Goal: Use online tool/utility

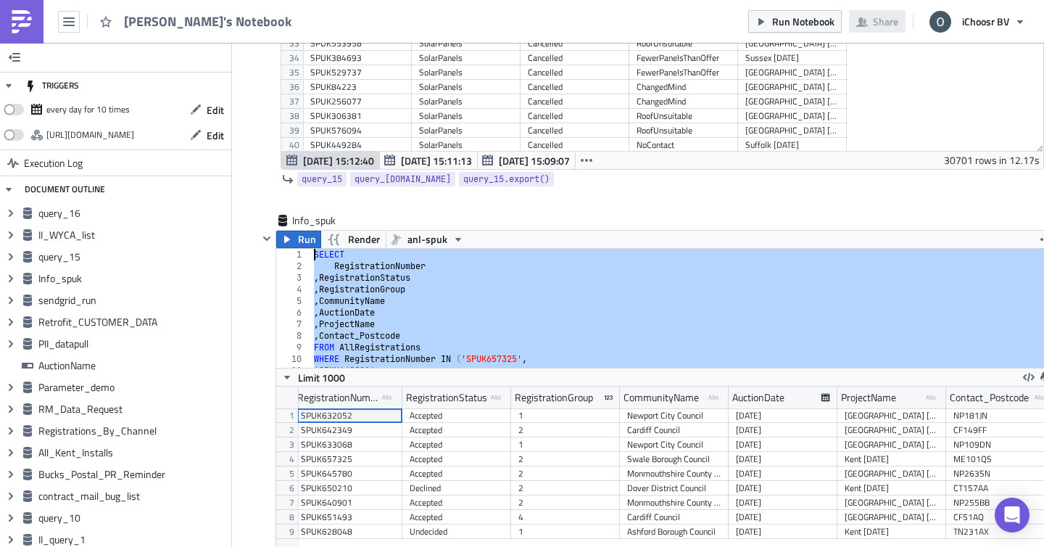
drag, startPoint x: 386, startPoint y: 363, endPoint x: 248, endPoint y: 149, distance: 254.5
type textarea "SELECT RegistrationNumber"
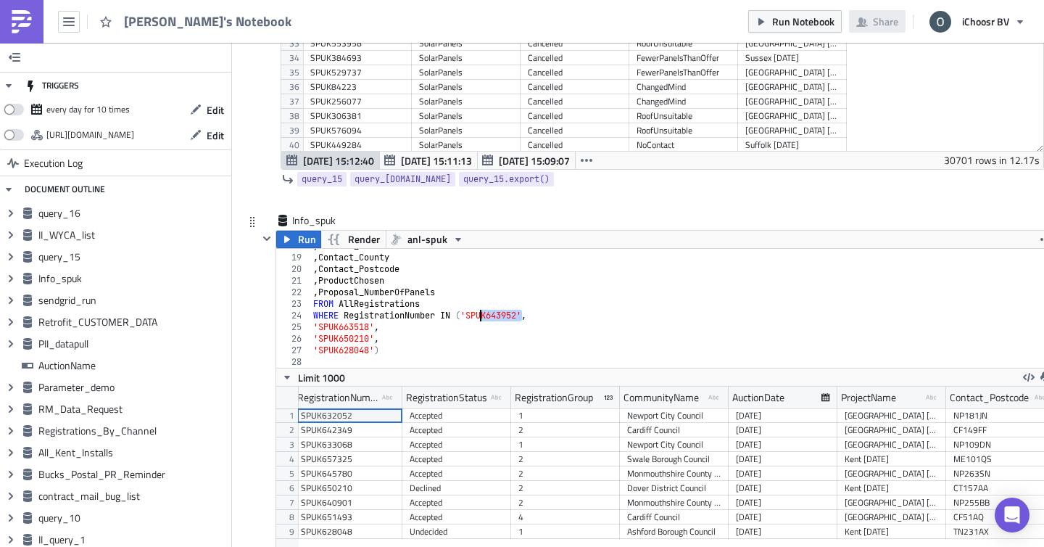
drag, startPoint x: 524, startPoint y: 316, endPoint x: 479, endPoint y: 315, distance: 45.0
click at [479, 315] on div ", Contact_Town , Contact_County , Contact_Postcode , ProductChosen , Proposal_N…" at bounding box center [682, 311] width 745 height 142
click at [527, 312] on div ", Contact_Town , Contact_County , Contact_Postcode , ProductChosen , Proposal_N…" at bounding box center [682, 311] width 745 height 142
drag, startPoint x: 527, startPoint y: 312, endPoint x: 469, endPoint y: 313, distance: 57.3
click at [469, 313] on div ", Contact_Town , Contact_County , Contact_Postcode , ProductChosen , Proposal_N…" at bounding box center [682, 311] width 745 height 142
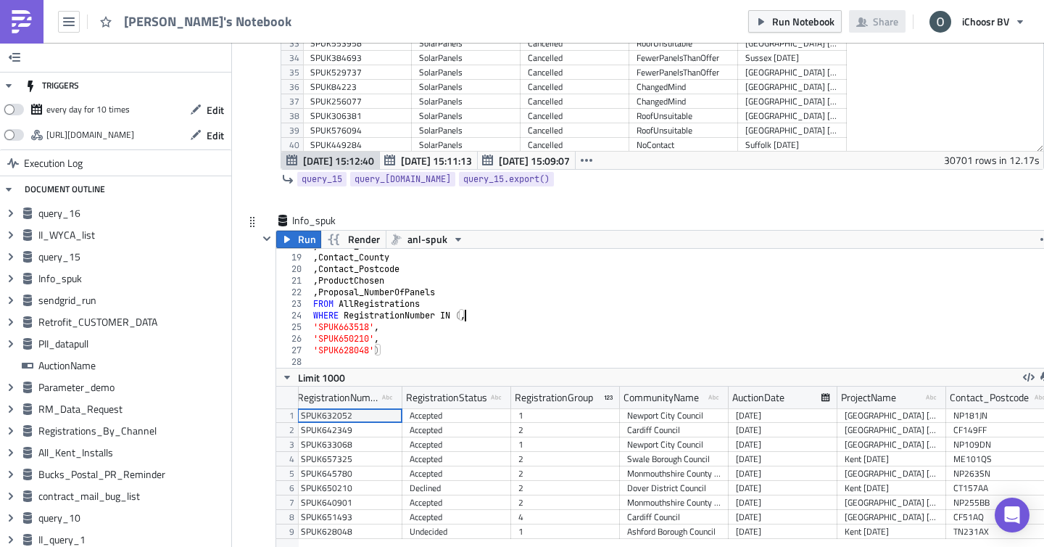
paste textarea "'SPUK657325',"
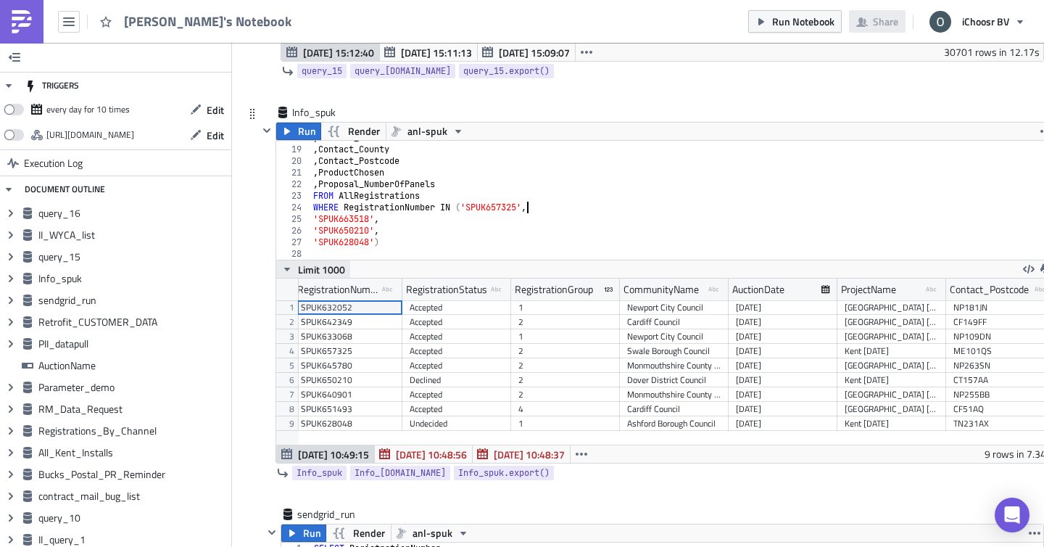
scroll to position [1401, 0]
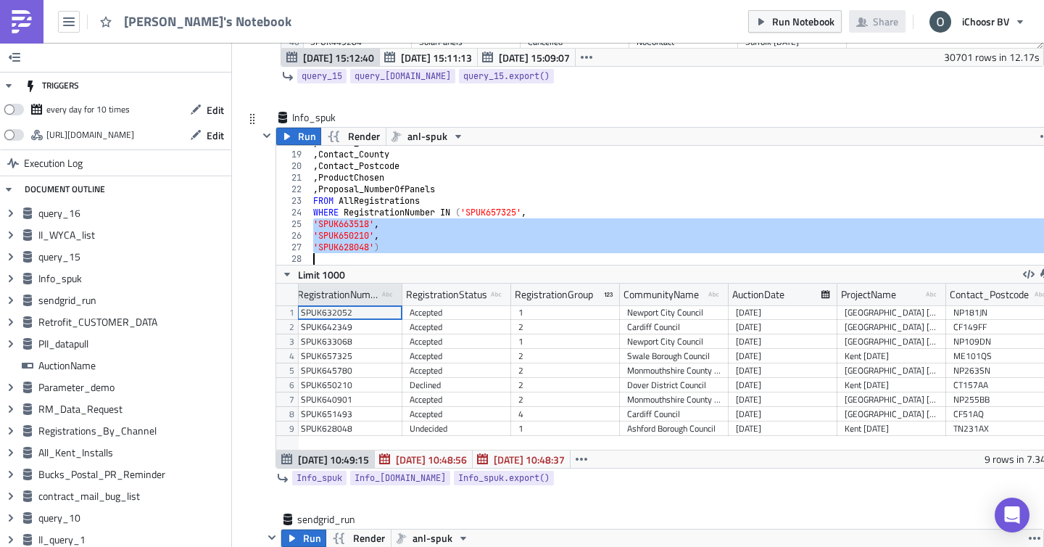
drag, startPoint x: 311, startPoint y: 223, endPoint x: 395, endPoint y: 284, distance: 103.7
click at [395, 284] on div "WHERE RegistrationNumber IN ('SPUK657325', 18 19 20 21 22 23 [PHONE_NUMBER] , C…" at bounding box center [665, 306] width 779 height 323
type textarea "'SPUK628048')"
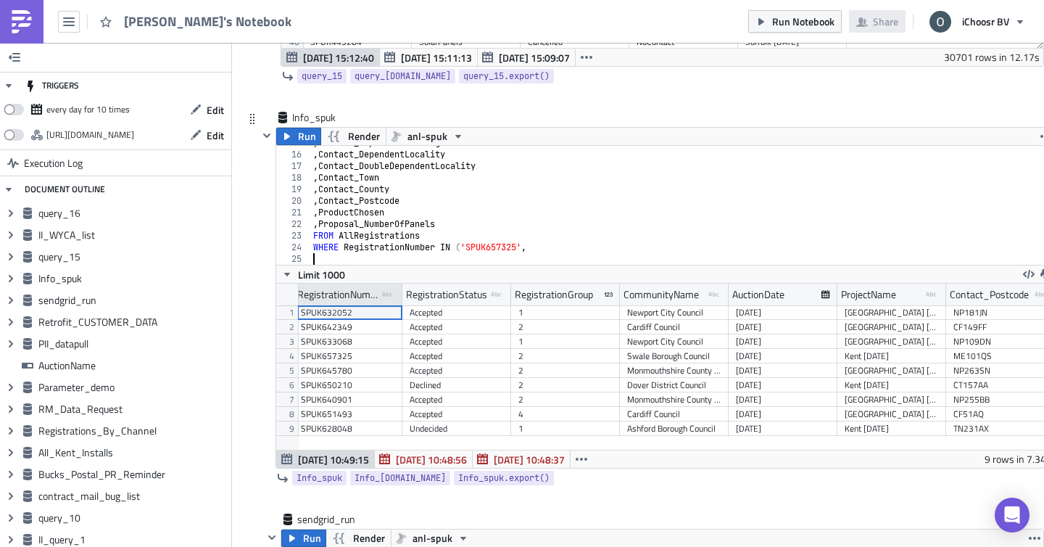
scroll to position [171, 0]
paste textarea "'SPUK628048',"
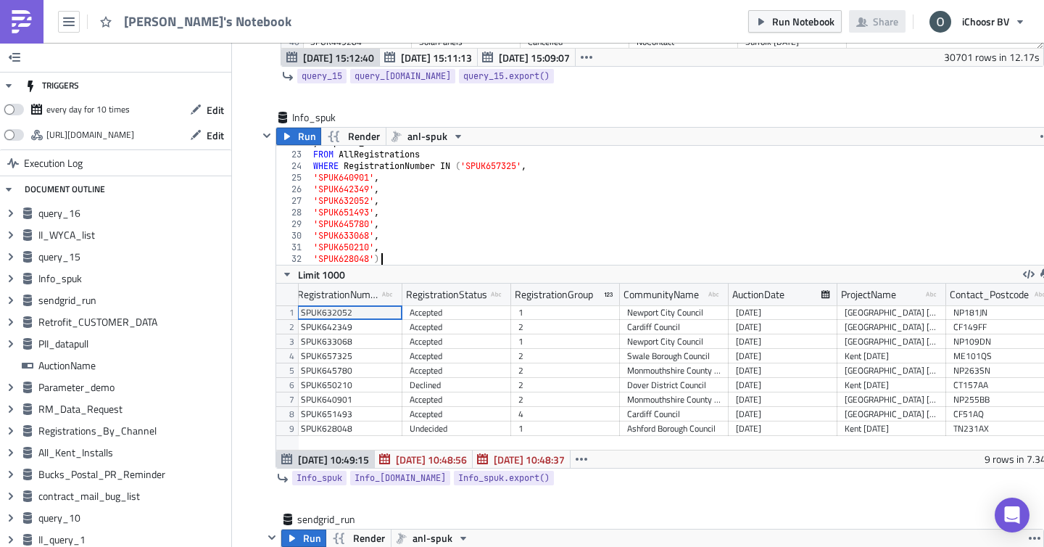
scroll to position [0, 4]
type textarea "'SPUK628048')"
click at [310, 134] on span "Run" at bounding box center [307, 136] width 18 height 17
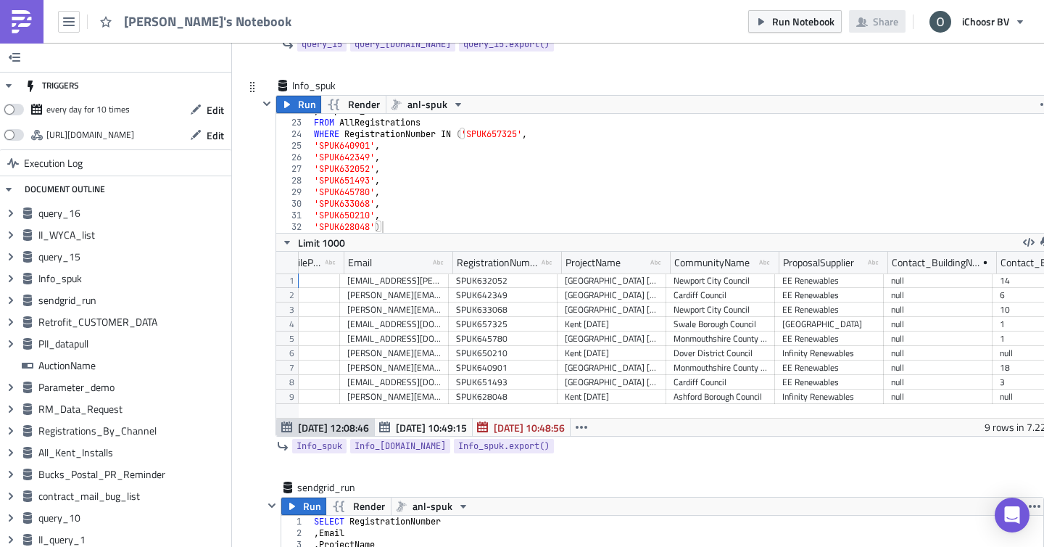
scroll to position [0, 393]
click at [1041, 241] on icon "button" at bounding box center [1047, 242] width 12 height 12
click at [958, 191] on div "CSV" at bounding box center [990, 187] width 113 height 15
